Goal: Task Accomplishment & Management: Manage account settings

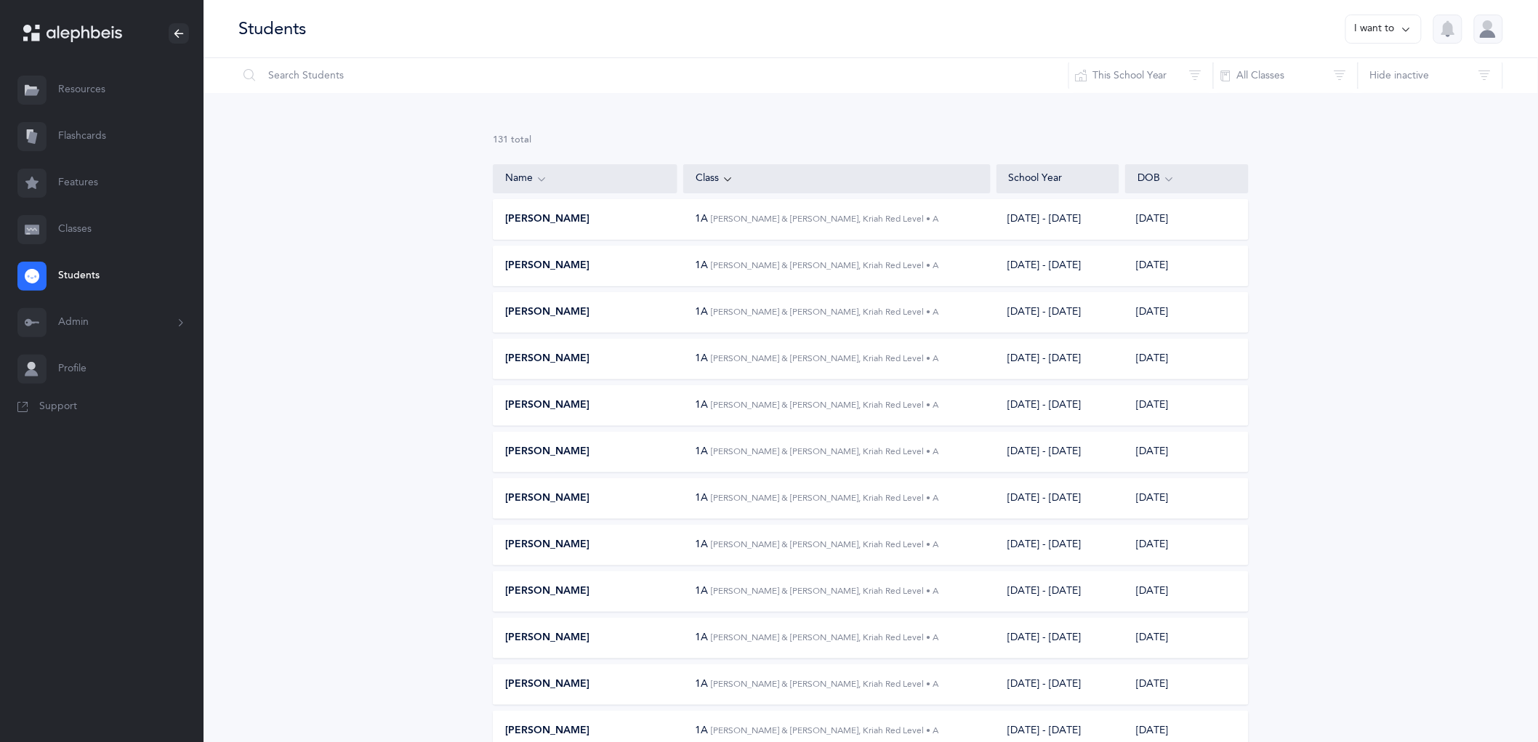
click at [88, 321] on button "Admin" at bounding box center [102, 323] width 204 height 47
click at [97, 367] on link "Staff" at bounding box center [130, 362] width 145 height 32
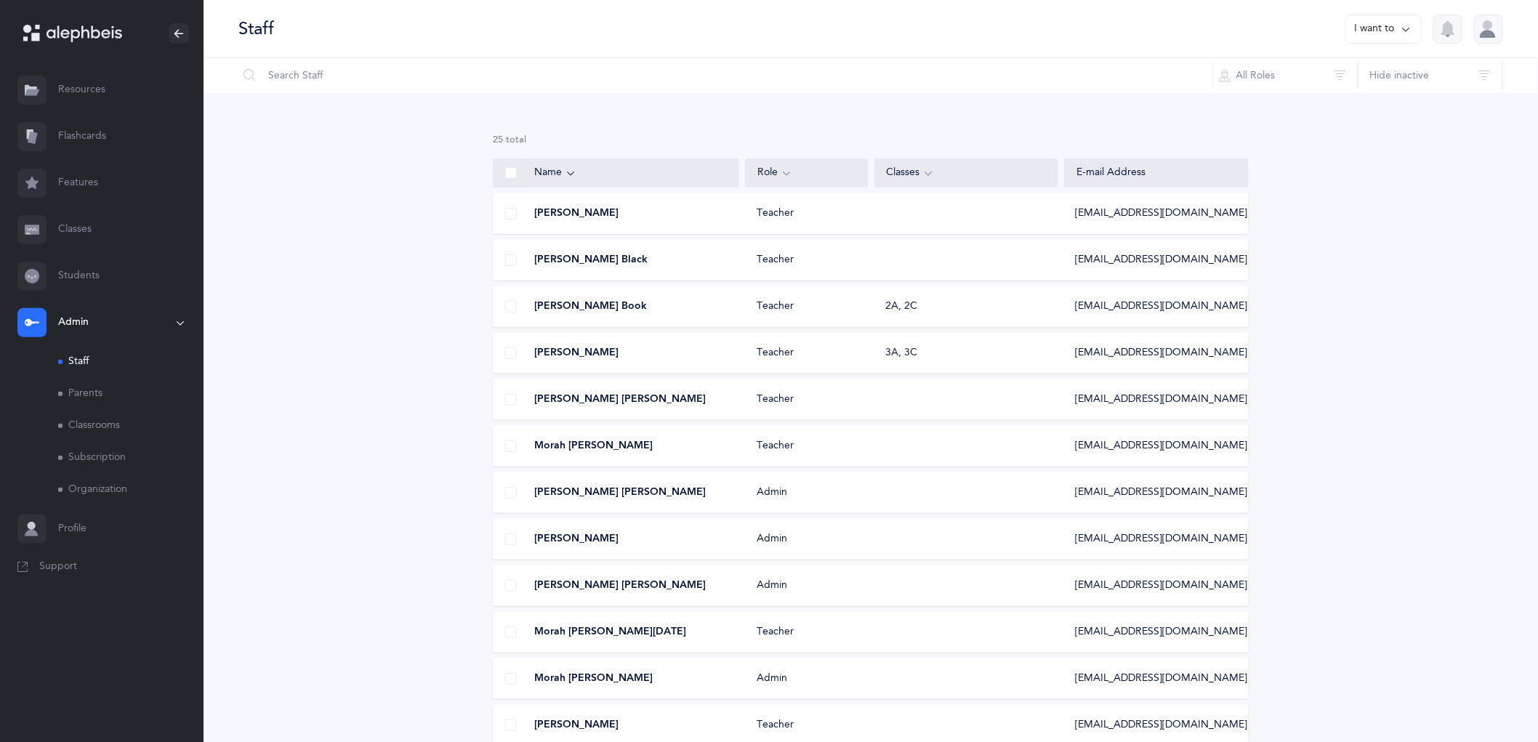
click at [1175, 263] on span "[EMAIL_ADDRESS][DOMAIN_NAME]" at bounding box center [1162, 260] width 172 height 15
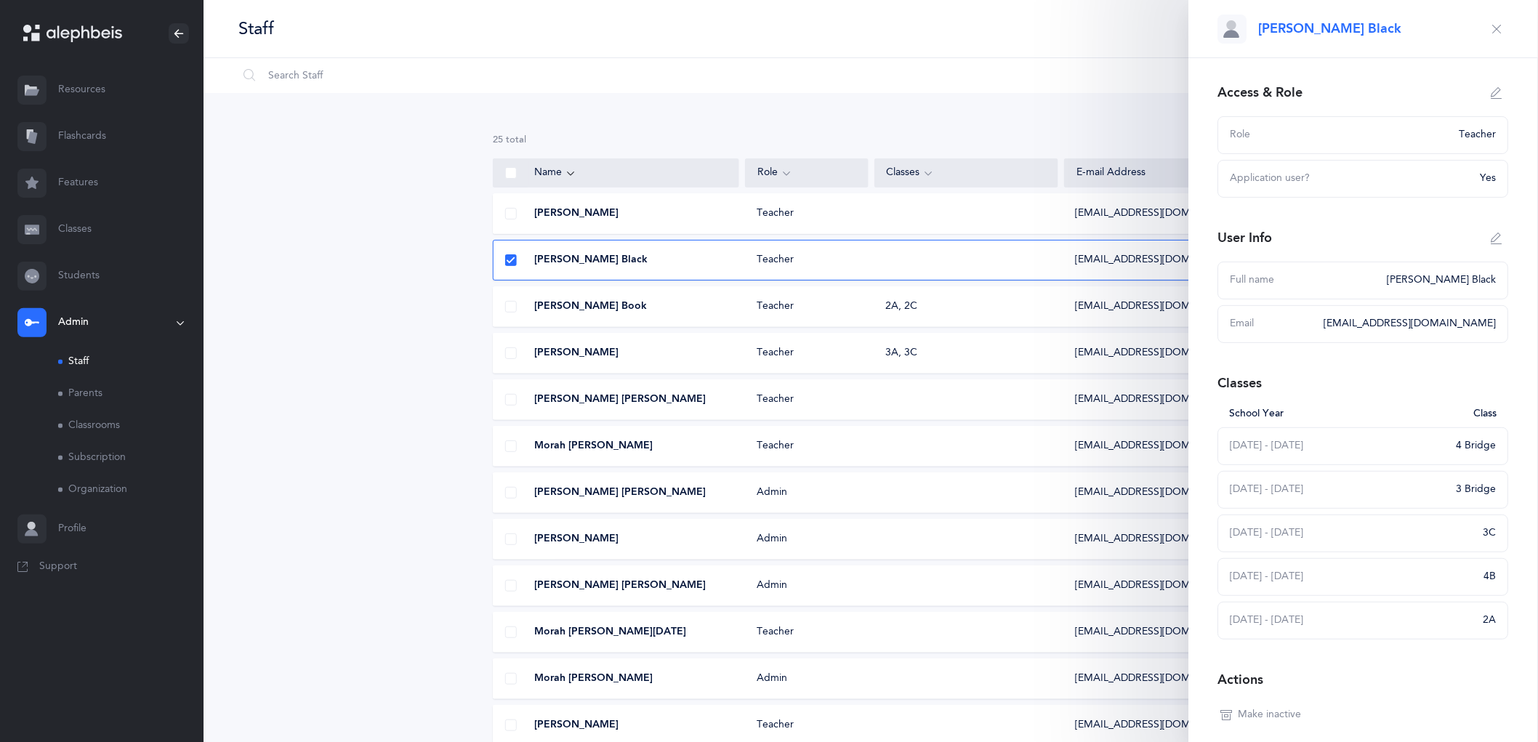
click at [1492, 89] on icon "button" at bounding box center [1498, 93] width 12 height 12
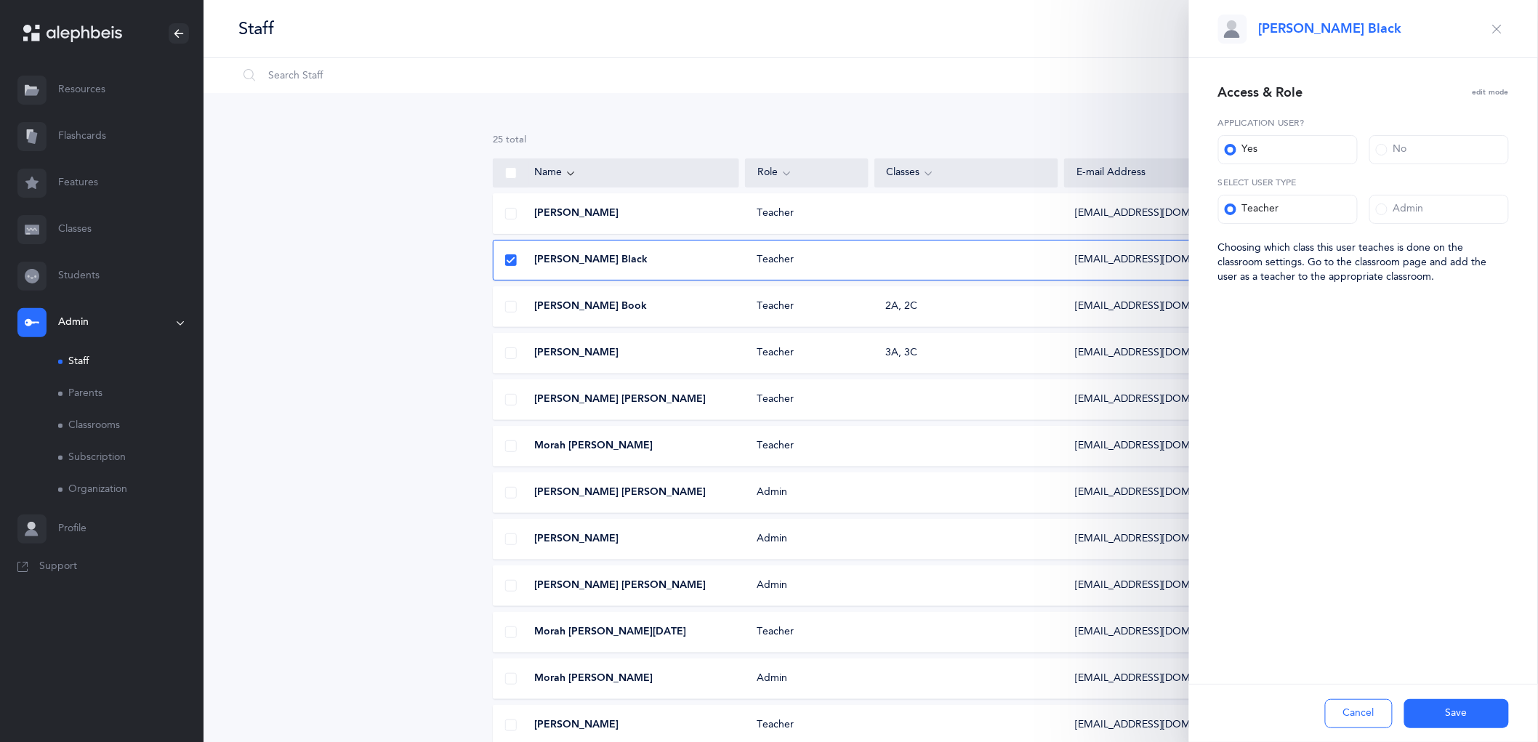
click at [1413, 204] on div "Admin" at bounding box center [1400, 209] width 48 height 15
click at [0, 0] on input "Admin" at bounding box center [0, 0] width 0 height 0
click at [1477, 717] on button "Save" at bounding box center [1457, 713] width 105 height 29
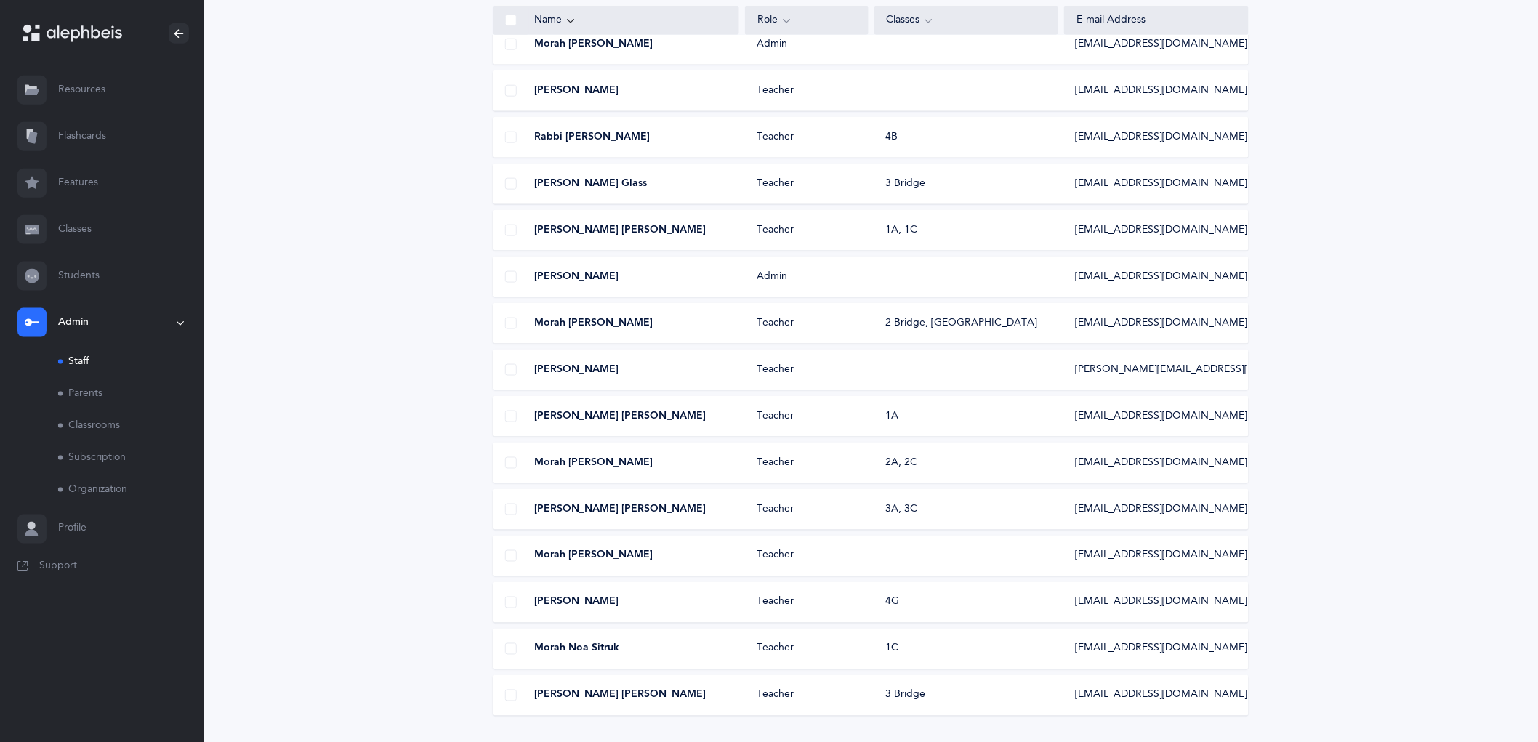
scroll to position [718, 0]
